Goal: Information Seeking & Learning: Learn about a topic

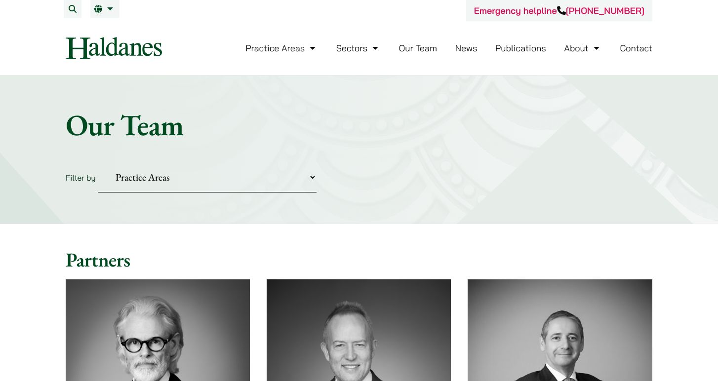
click at [416, 47] on link "Our Team" at bounding box center [418, 47] width 38 height 11
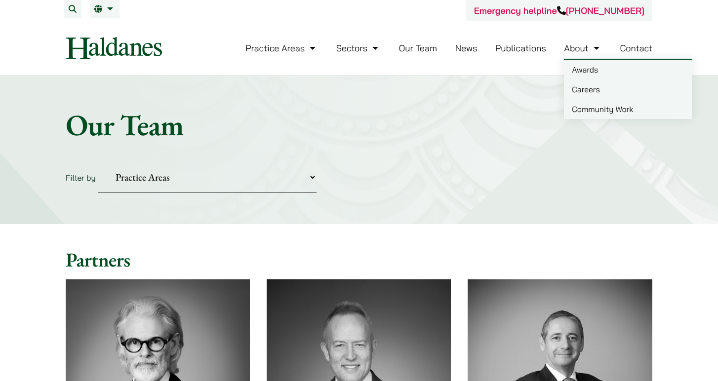
click at [573, 51] on link "About" at bounding box center [583, 47] width 38 height 11
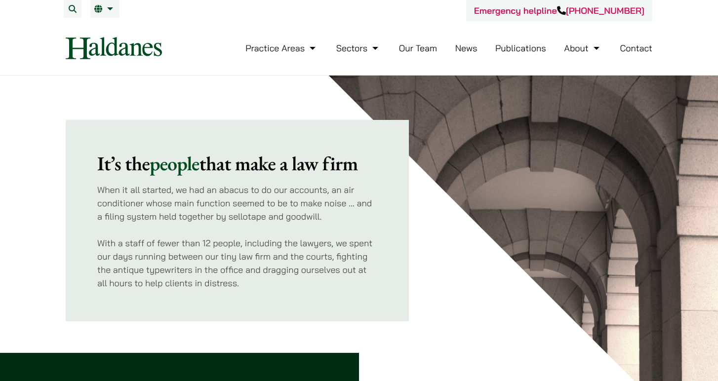
click at [643, 50] on link "Contact" at bounding box center [636, 47] width 33 height 11
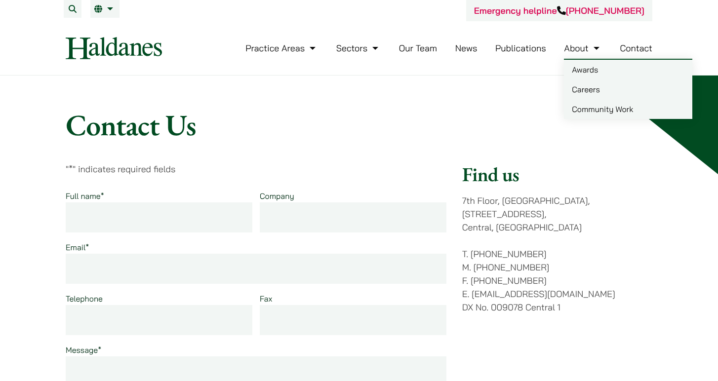
click at [598, 88] on link "Careers" at bounding box center [628, 90] width 128 height 20
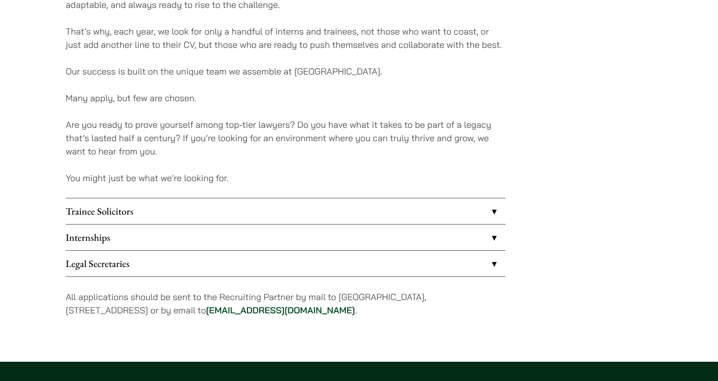
scroll to position [724, 0]
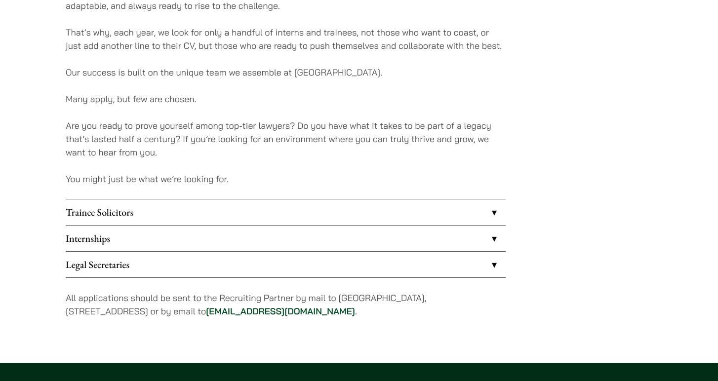
click at [463, 237] on link "Internships" at bounding box center [286, 239] width 440 height 26
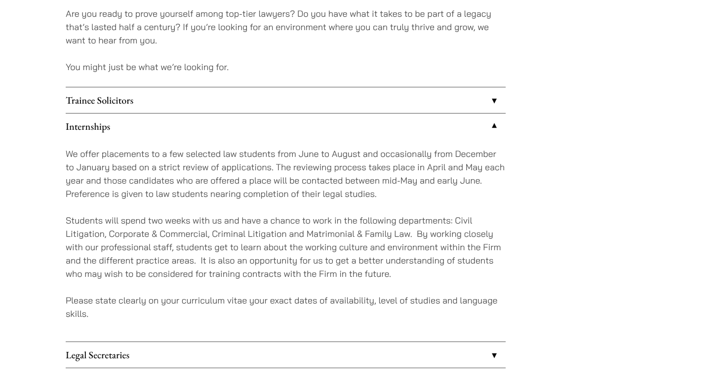
scroll to position [836, 0]
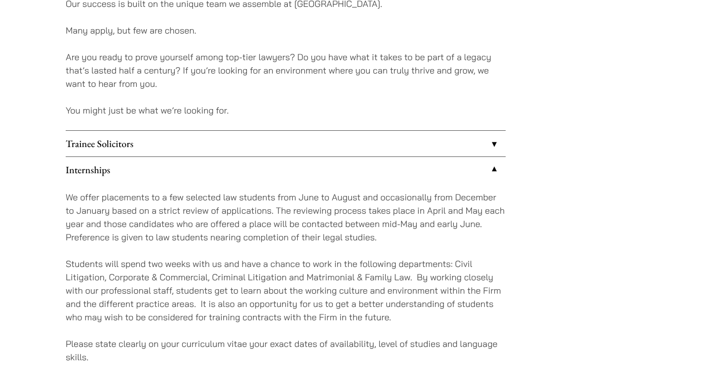
scroll to position [797, 0]
